Goal: Task Accomplishment & Management: Manage account settings

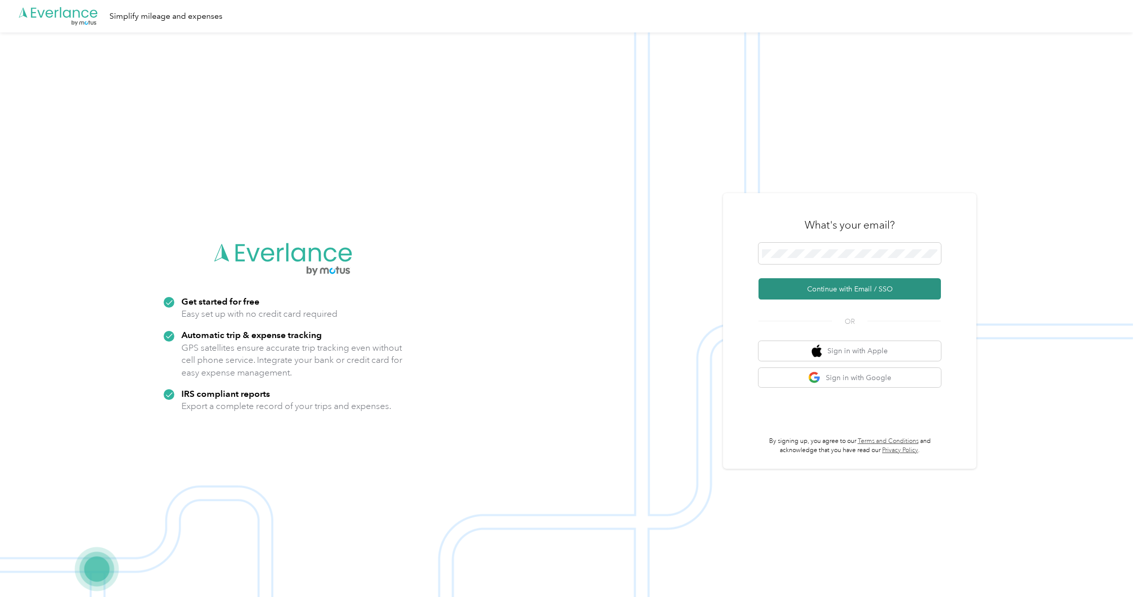
click at [838, 289] on button "Continue with Email / SSO" at bounding box center [849, 288] width 182 height 21
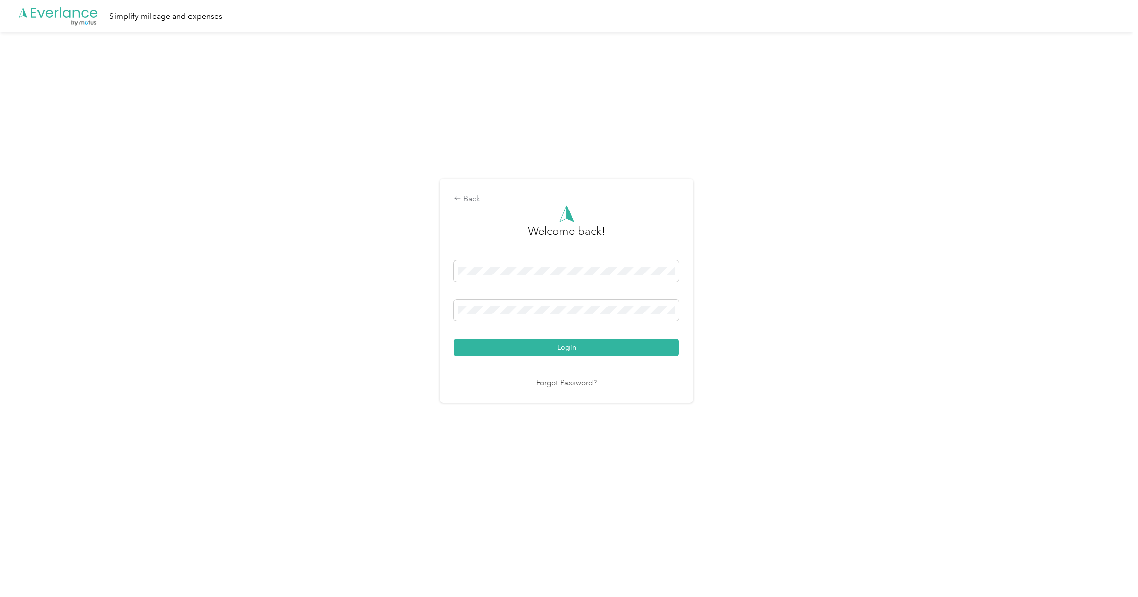
click at [607, 345] on button "Login" at bounding box center [566, 347] width 225 height 18
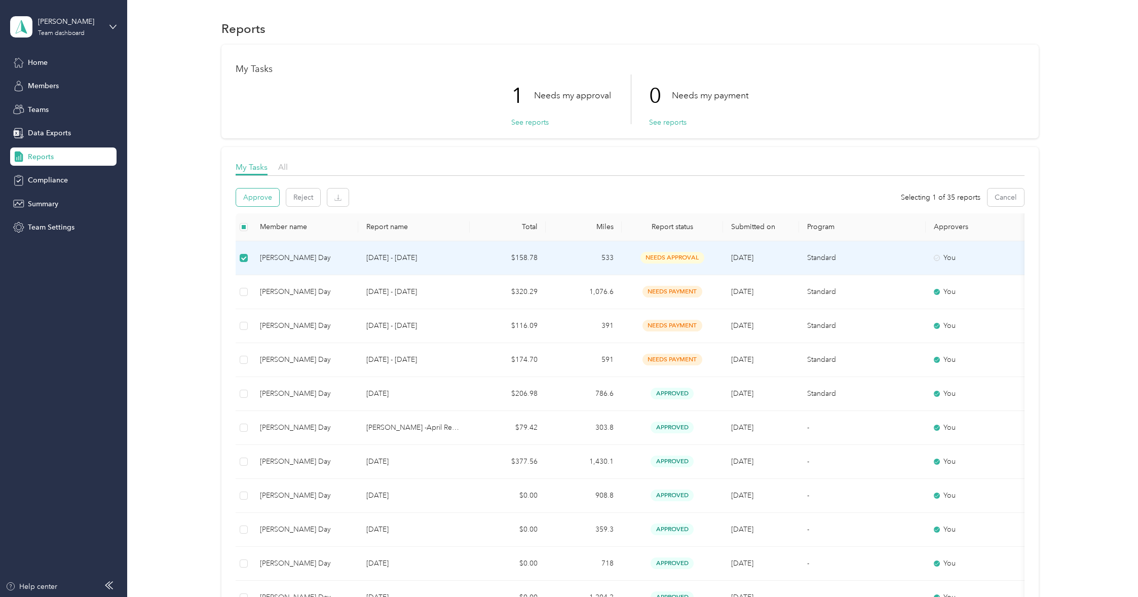
click at [257, 195] on button "Approve" at bounding box center [257, 197] width 43 height 18
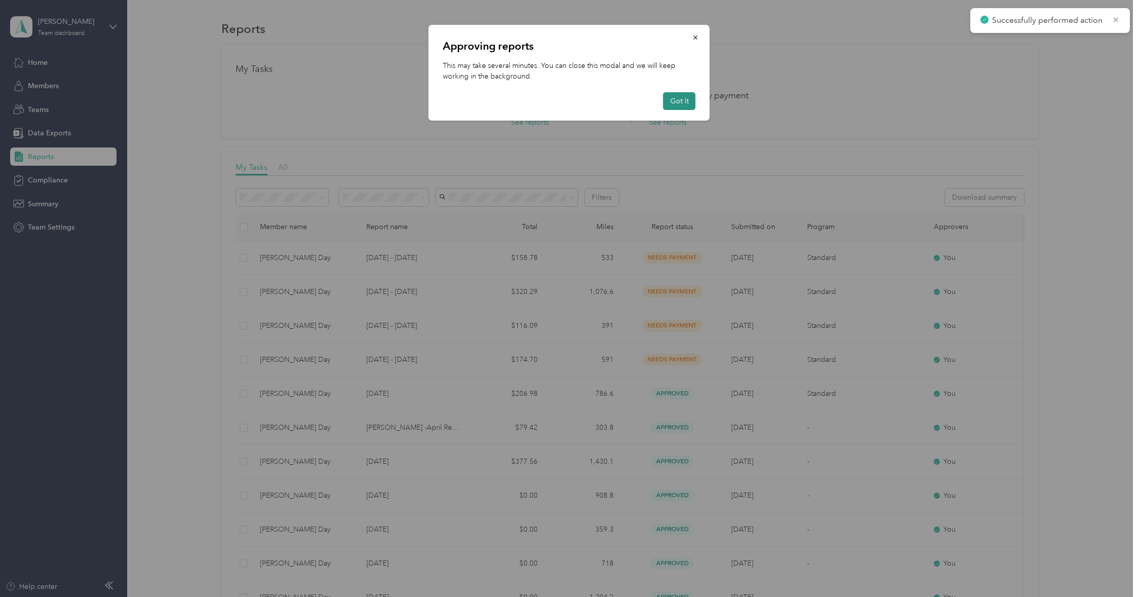
click at [677, 102] on button "Got it" at bounding box center [679, 101] width 32 height 18
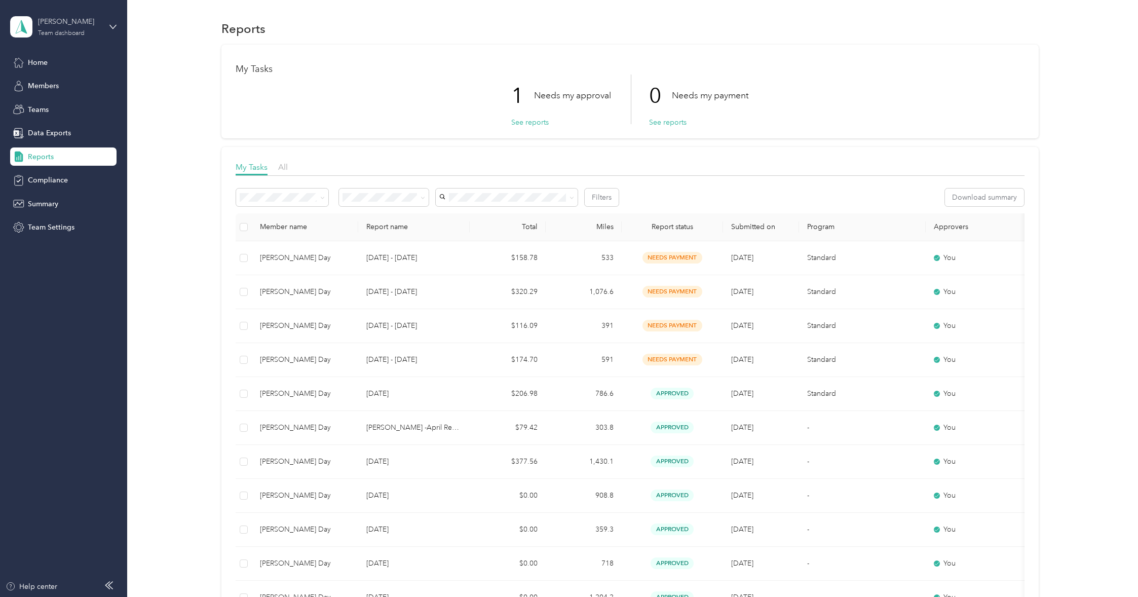
click at [74, 28] on div "[PERSON_NAME] Team dashboard" at bounding box center [69, 26] width 63 height 20
click at [64, 105] on div "Personal dashboard" at bounding box center [51, 105] width 64 height 11
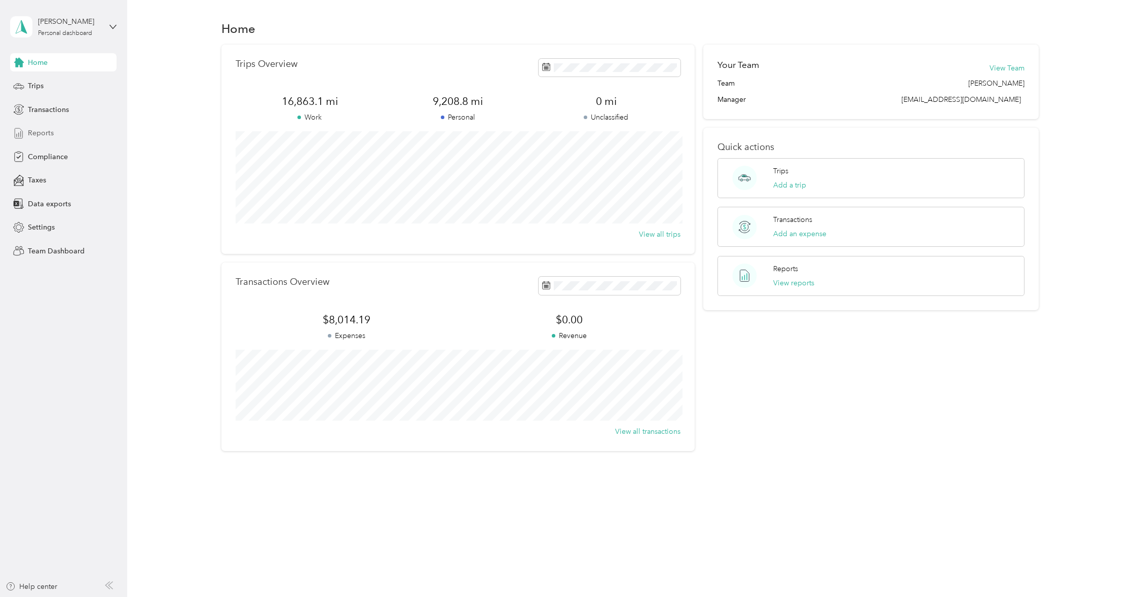
click at [48, 132] on span "Reports" at bounding box center [41, 133] width 26 height 11
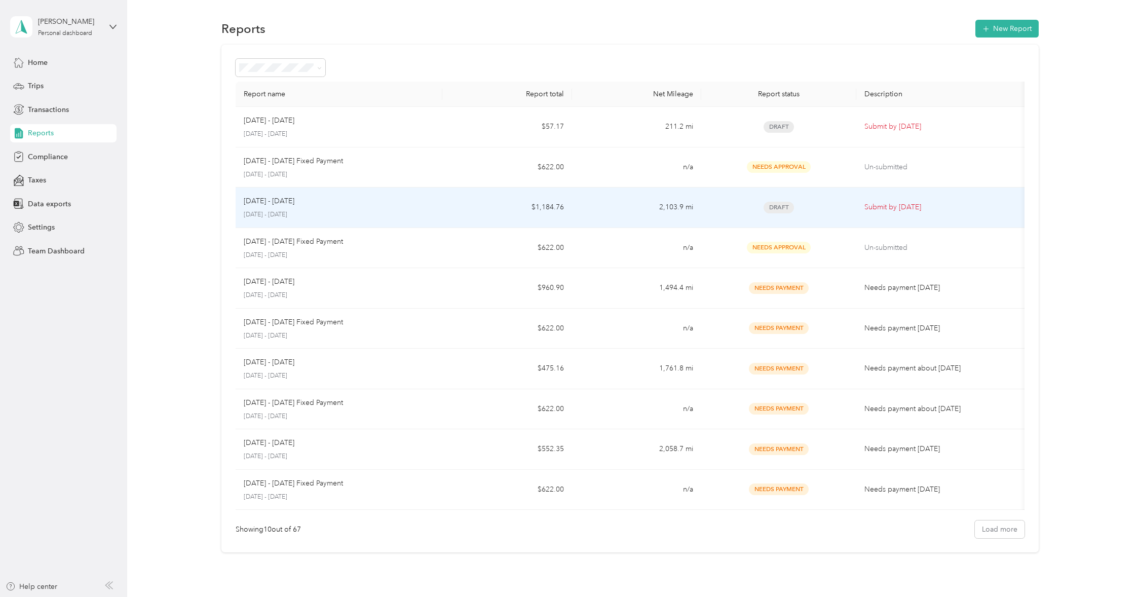
click at [488, 205] on td "$1,184.76" at bounding box center [506, 207] width 129 height 41
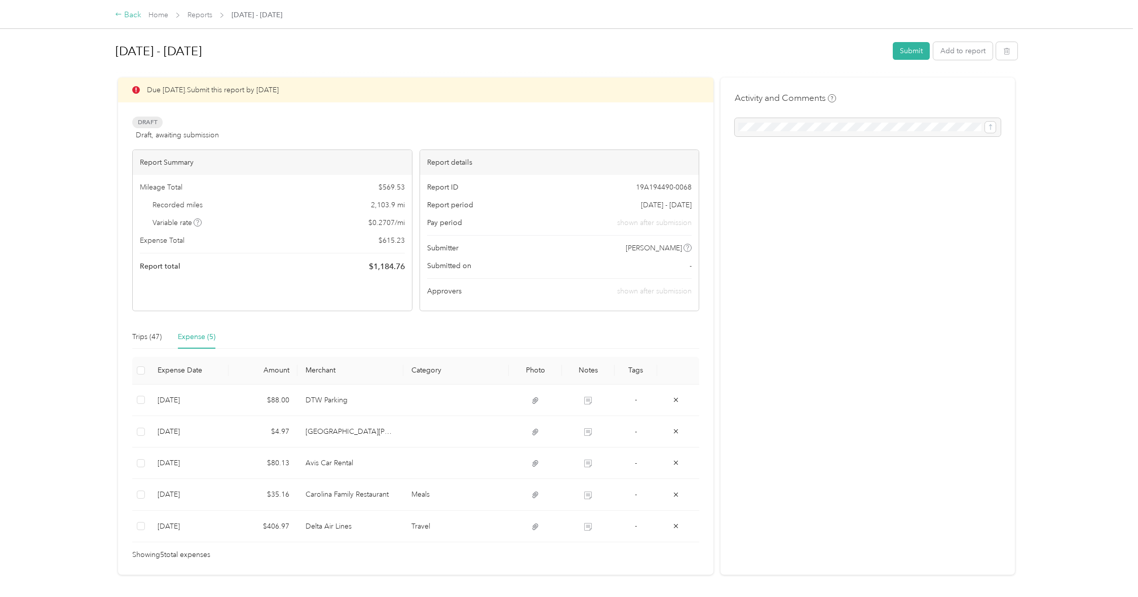
click at [126, 13] on div "Back" at bounding box center [128, 15] width 26 height 12
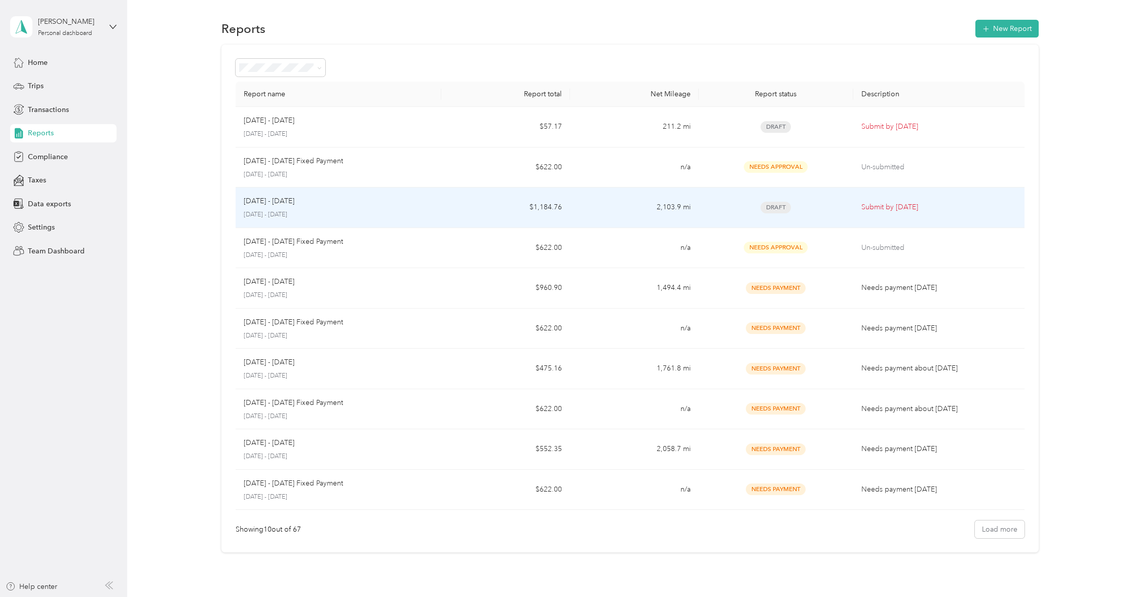
click at [475, 203] on td "$1,184.76" at bounding box center [505, 207] width 129 height 41
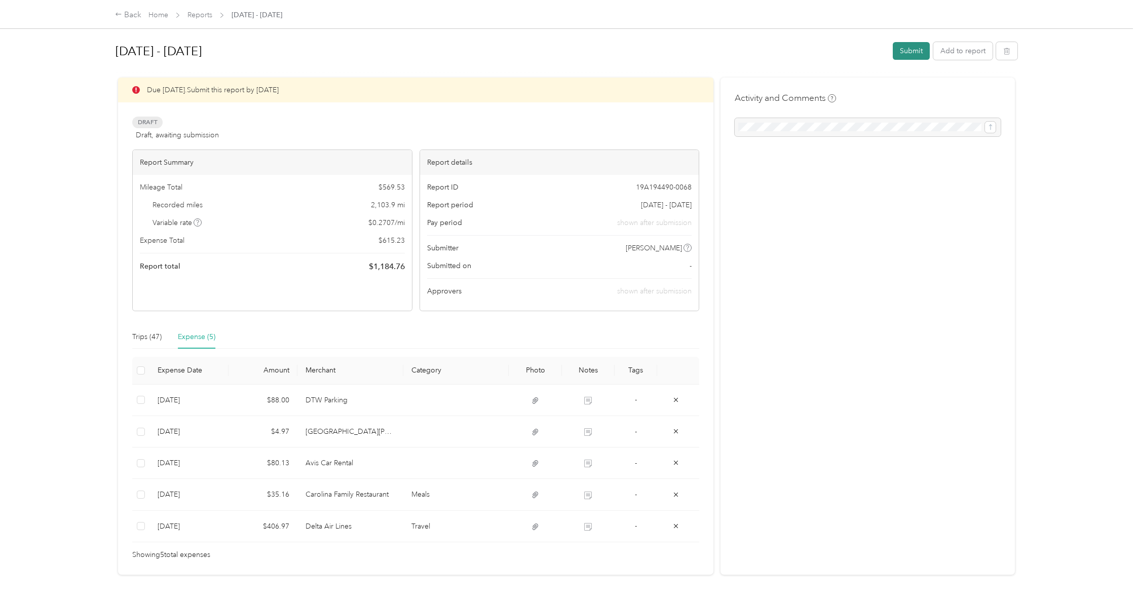
click at [907, 48] on button "Submit" at bounding box center [911, 51] width 37 height 18
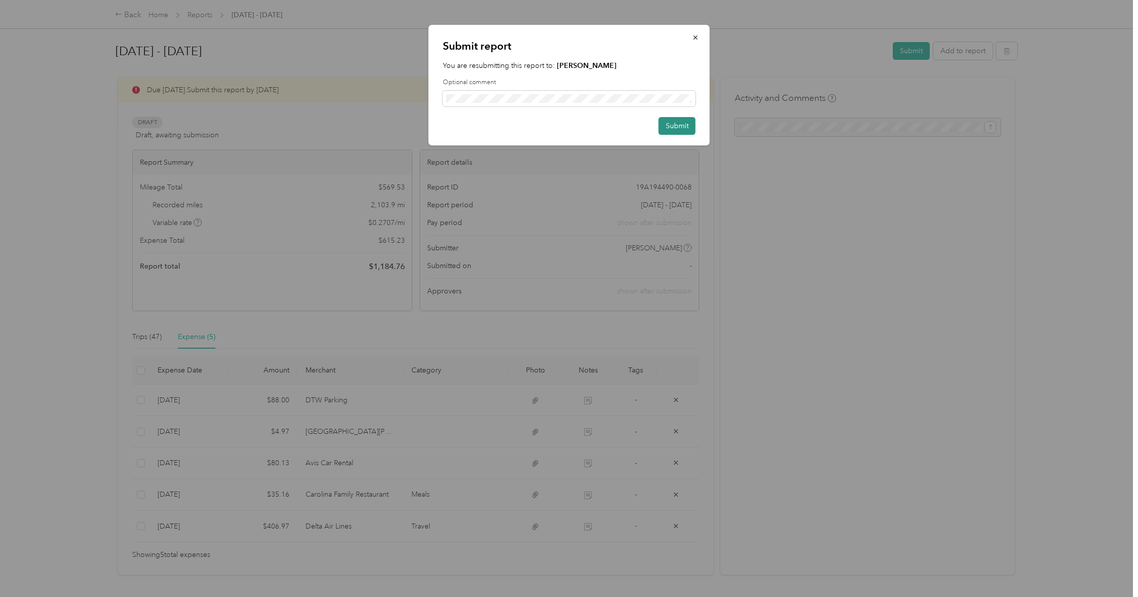
click at [674, 123] on button "Submit" at bounding box center [677, 126] width 37 height 18
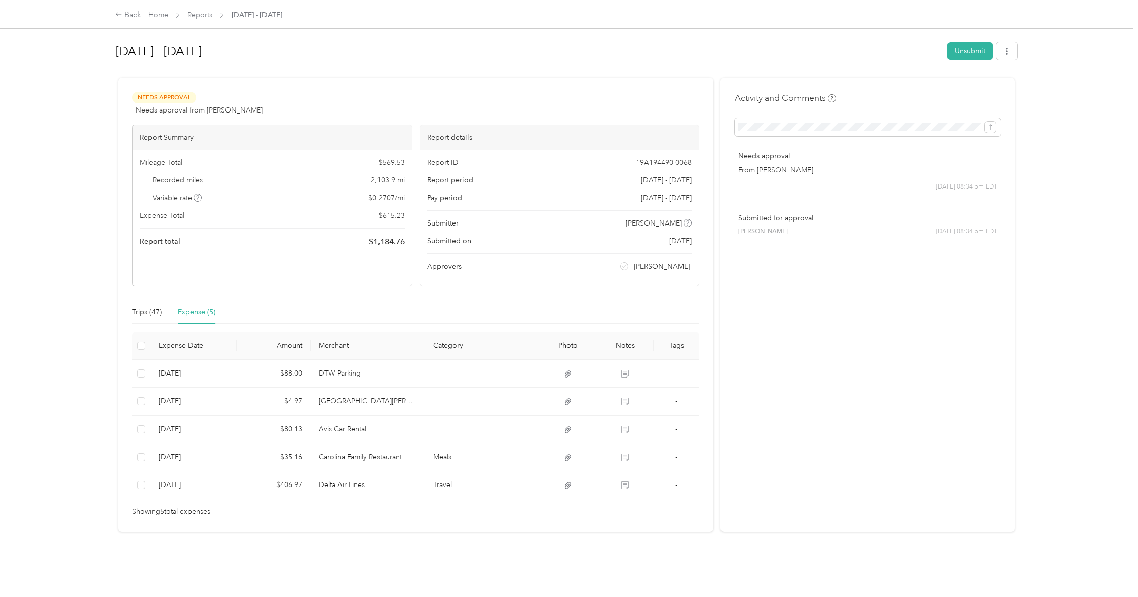
drag, startPoint x: 1023, startPoint y: 211, endPoint x: 864, endPoint y: 103, distance: 192.9
click at [1023, 211] on div "[DATE] - [DATE] Unsubmit Needs Approval Needs approval from [PERSON_NAME] View …" at bounding box center [566, 289] width 944 height 579
